Goal: Obtain resource: Download file/media

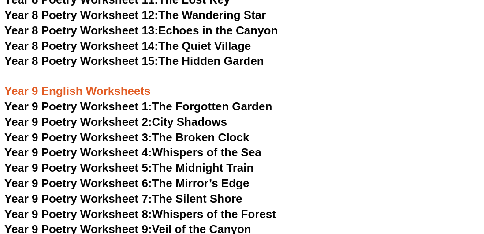
scroll to position [5877, 0]
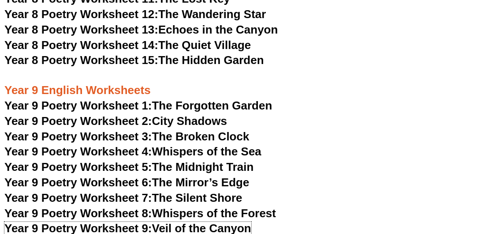
click at [187, 222] on link "Year 9 Poetry Worksheet 9: Veil of the Canyon" at bounding box center [127, 228] width 247 height 13
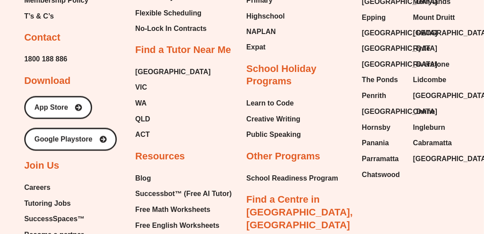
scroll to position [9281, 0]
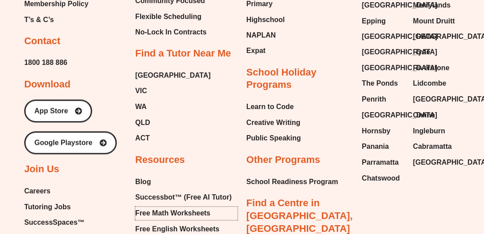
click at [199, 207] on span "Free Math Worksheets" at bounding box center [172, 213] width 75 height 13
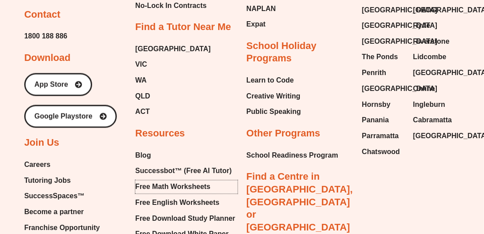
scroll to position [9318, 0]
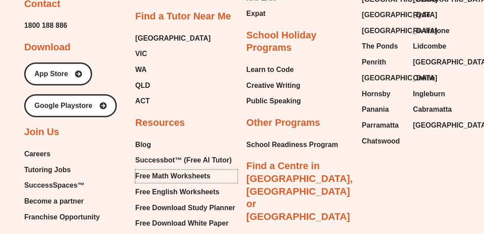
click at [184, 170] on span "Free Math Worksheets" at bounding box center [172, 176] width 75 height 13
click at [199, 170] on span "Free Math Worksheets" at bounding box center [172, 176] width 75 height 13
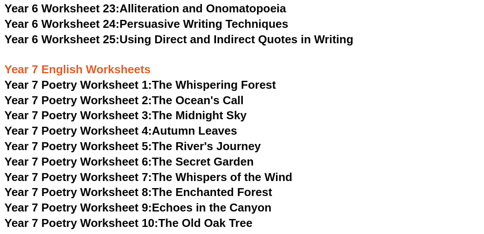
scroll to position [5373, 0]
